Goal: Contribute content: Add original content to the website for others to see

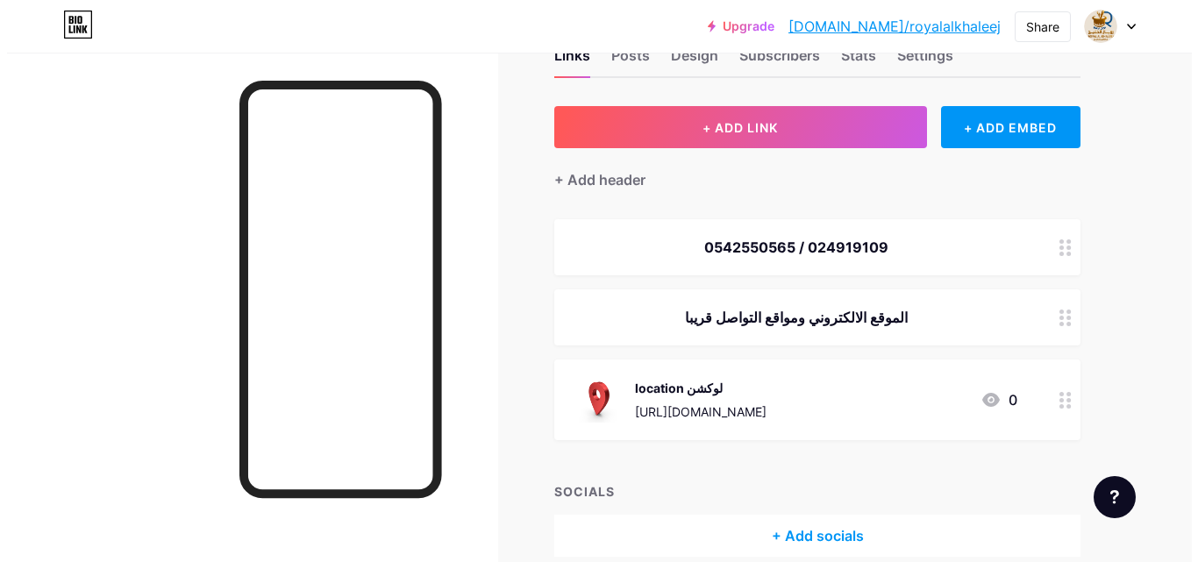
scroll to position [88, 0]
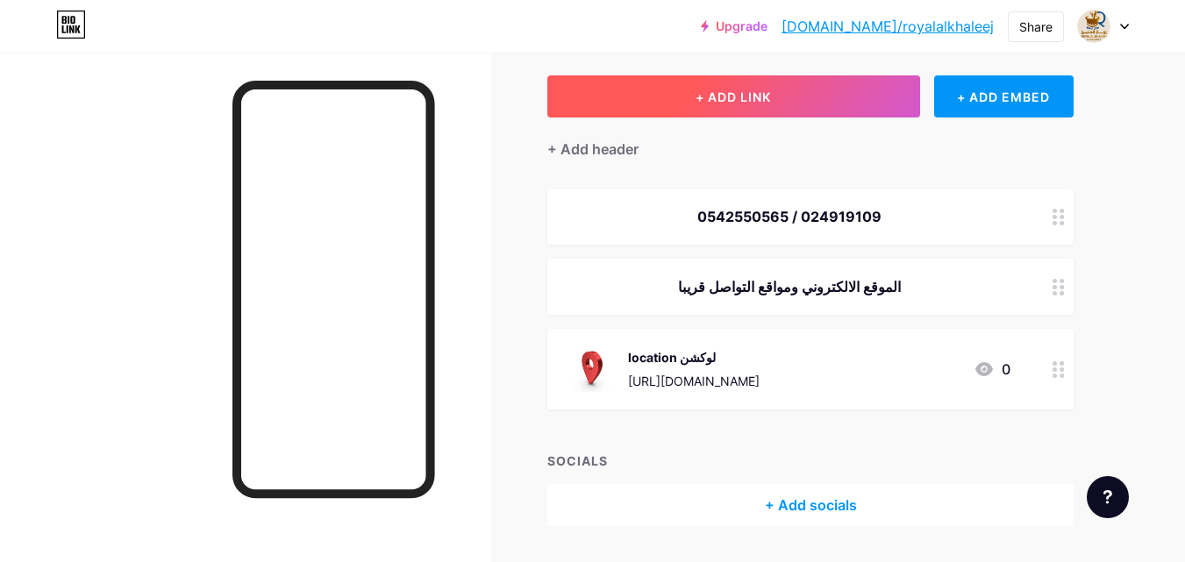
click at [745, 107] on button "+ ADD LINK" at bounding box center [733, 96] width 373 height 42
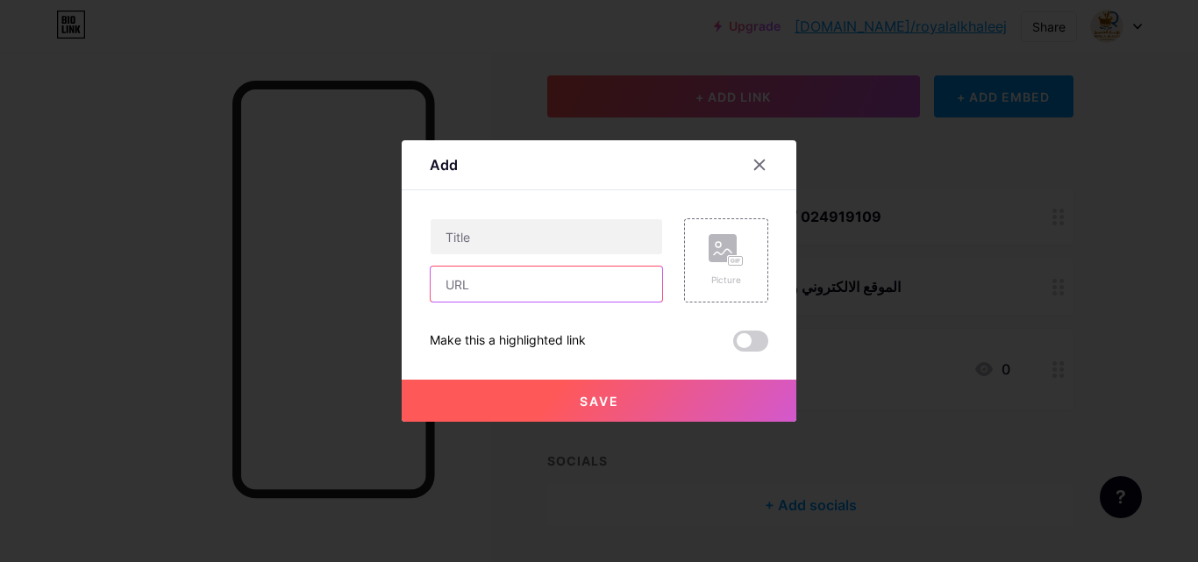
click at [485, 289] on input "text" at bounding box center [547, 284] width 232 height 35
paste input "[DOMAIN_NAME]"
type input "w"
click at [486, 289] on input "text" at bounding box center [547, 284] width 232 height 35
click at [483, 290] on input "[URL][DOMAIN_NAME]" at bounding box center [547, 284] width 232 height 35
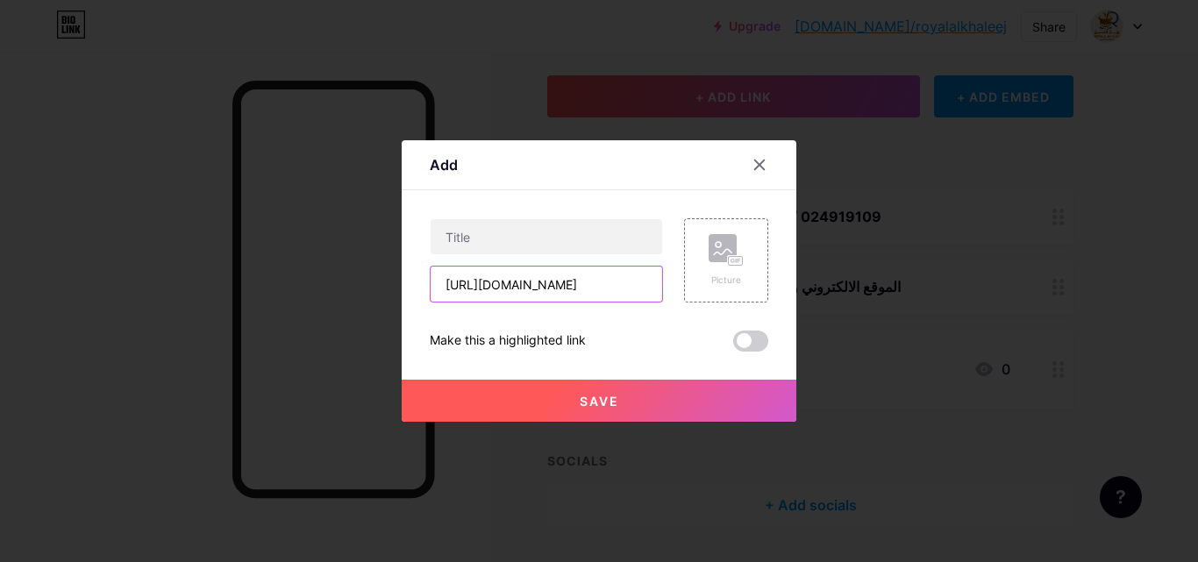
scroll to position [0, 68]
drag, startPoint x: 488, startPoint y: 286, endPoint x: 686, endPoint y: 293, distance: 198.4
click at [686, 293] on div "[URL][DOMAIN_NAME] Picture" at bounding box center [599, 260] width 339 height 84
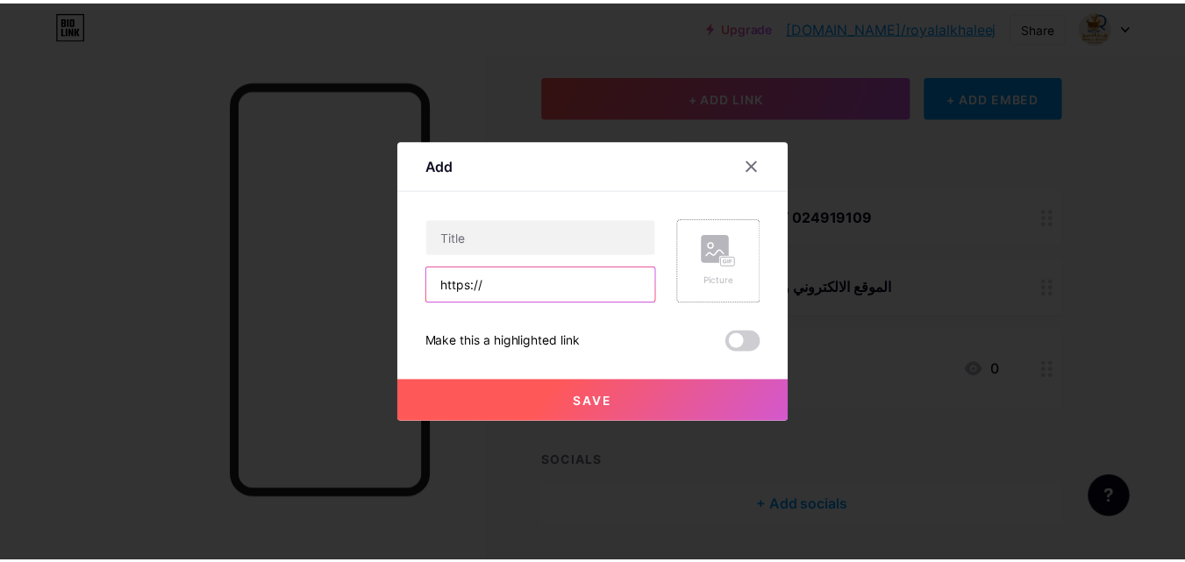
scroll to position [0, 0]
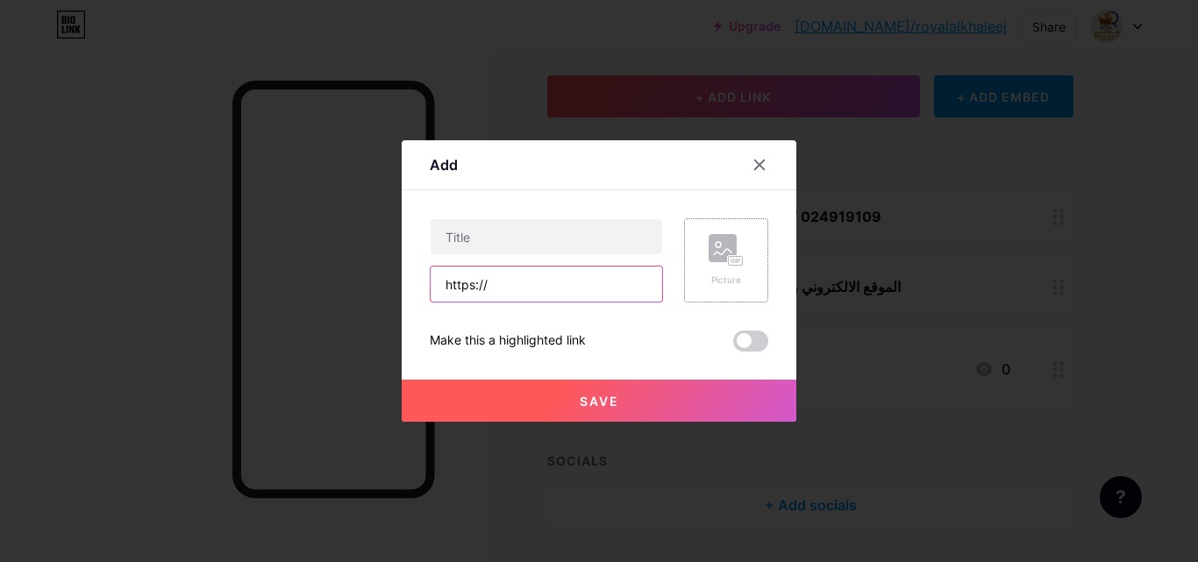
paste input "[DOMAIN_NAME]"
click at [519, 281] on input "[URL][DOMAIN_NAME]" at bounding box center [547, 284] width 232 height 35
type input "[URL][DOMAIN_NAME]"
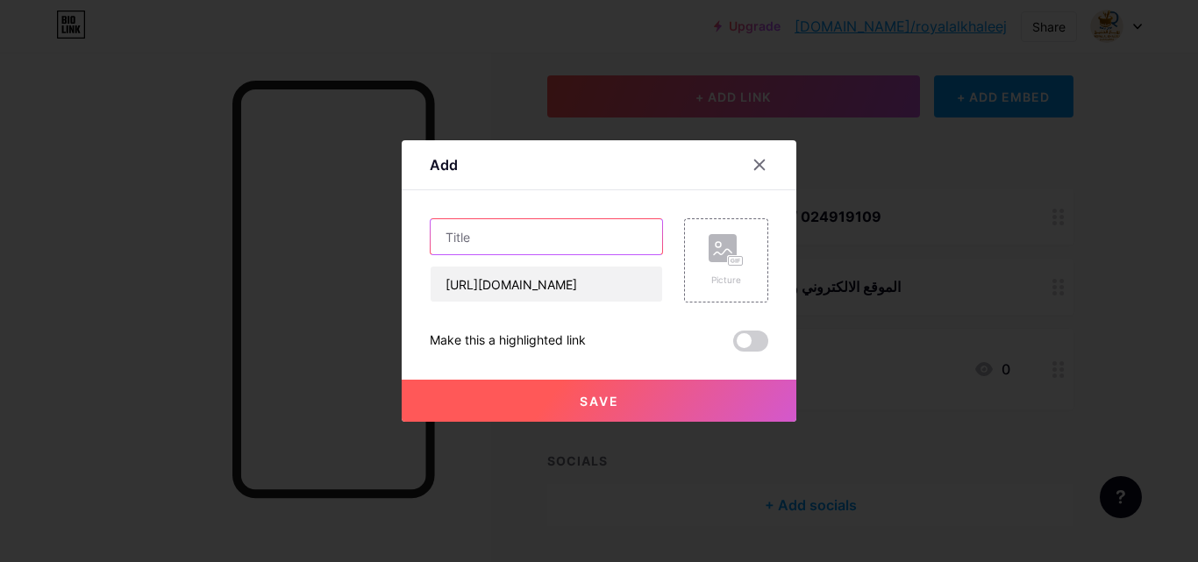
click at [517, 242] on input "text" at bounding box center [547, 236] width 232 height 35
type input "الويبسايت website"
click at [743, 275] on div "Picture" at bounding box center [726, 280] width 35 height 13
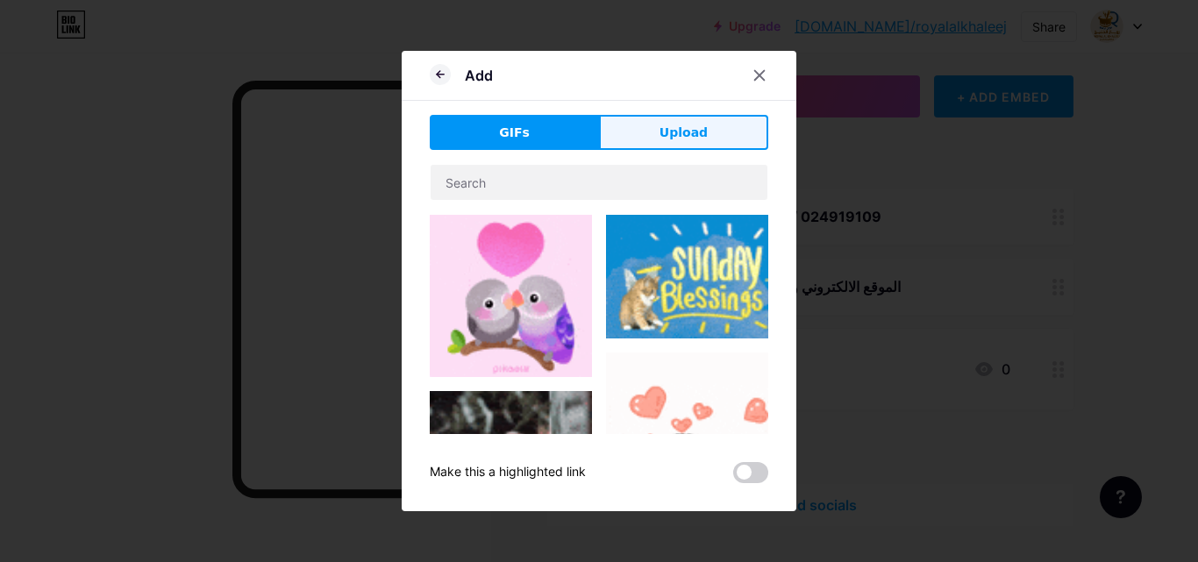
click at [712, 140] on button "Upload" at bounding box center [683, 132] width 169 height 35
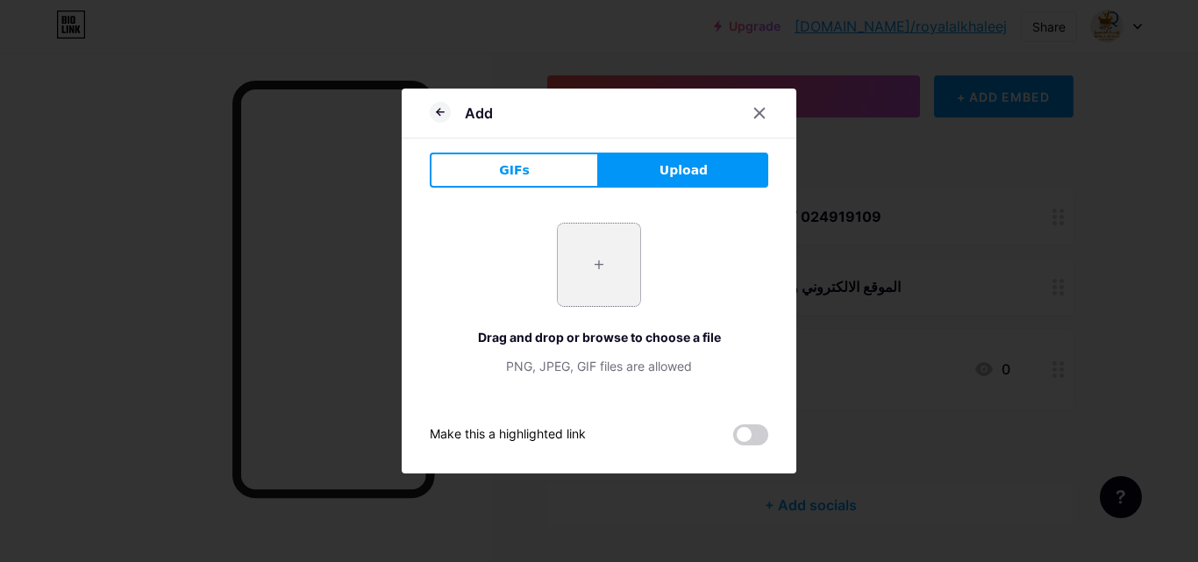
click at [633, 252] on input "file" at bounding box center [599, 265] width 82 height 82
type input "C:\fakepath\Add a Subheading - 1.png"
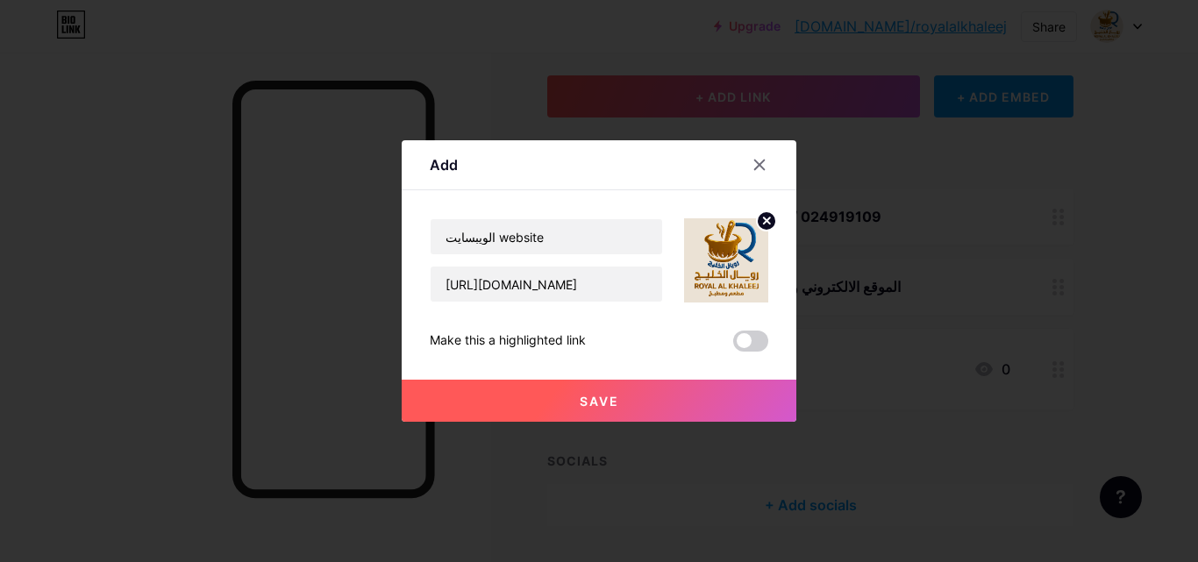
click at [621, 398] on button "Save" at bounding box center [599, 401] width 395 height 42
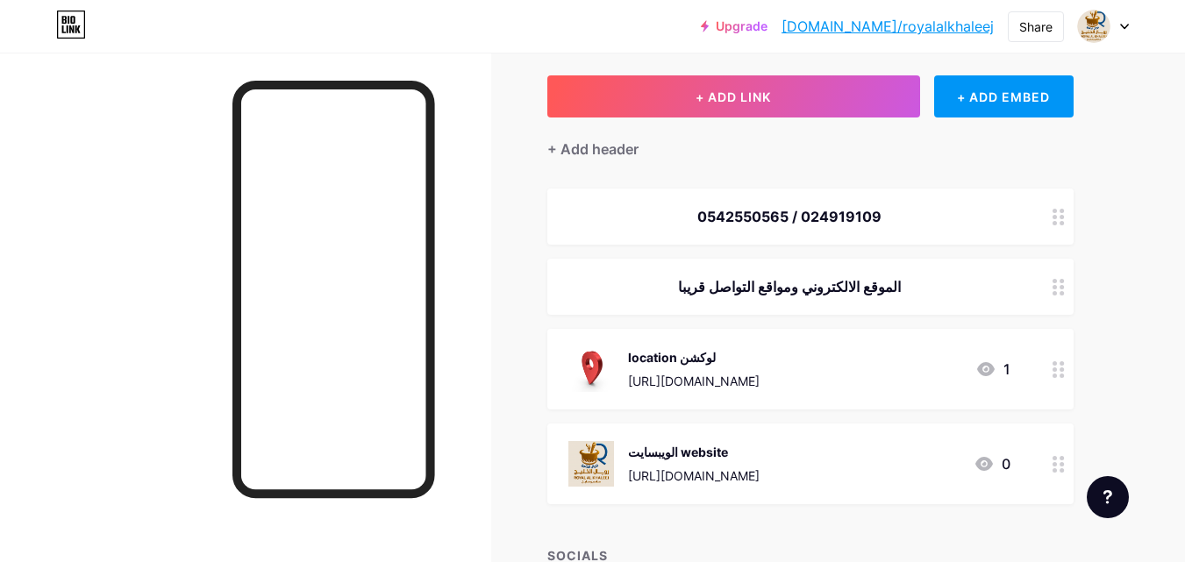
click at [638, 457] on div "الويبسايت website" at bounding box center [694, 452] width 132 height 18
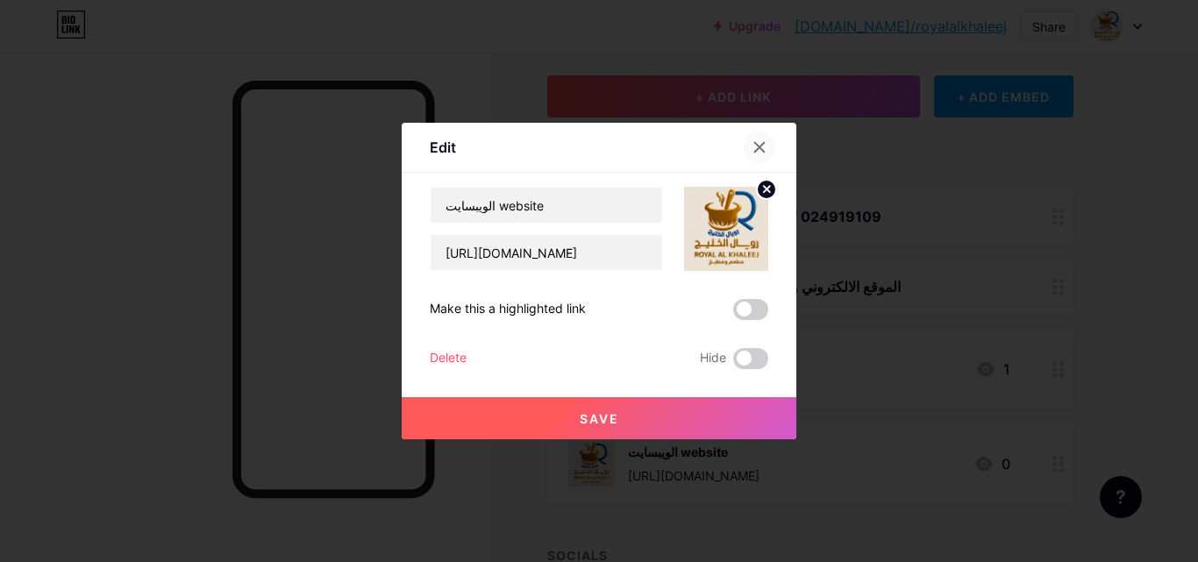
click at [764, 148] on icon at bounding box center [760, 147] width 14 height 14
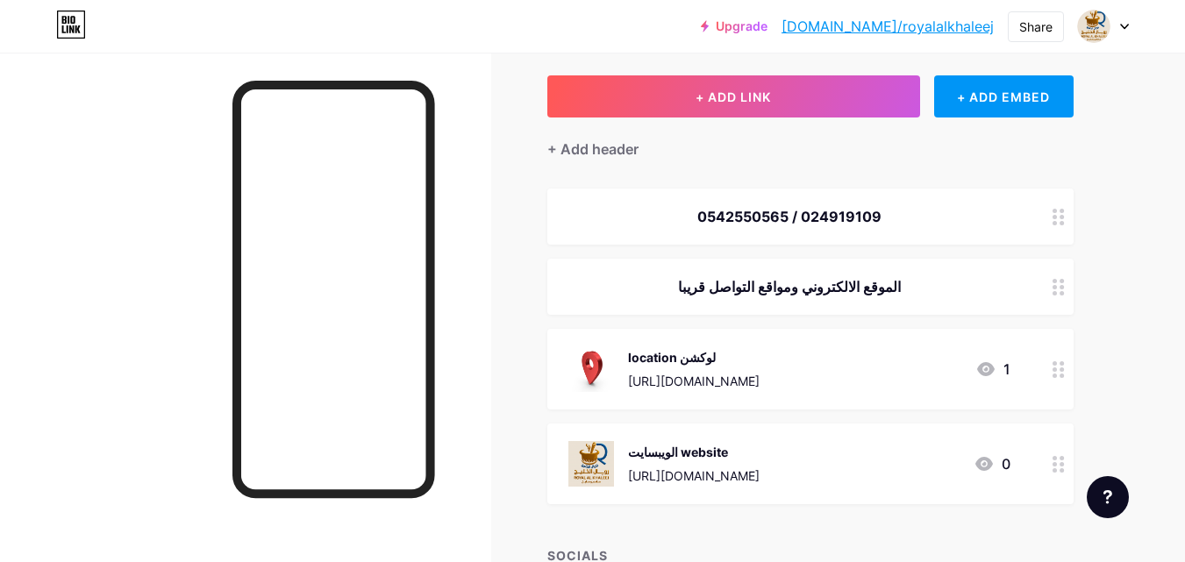
click at [922, 19] on link "[DOMAIN_NAME]/royalalkhaleej" at bounding box center [888, 26] width 212 height 21
